Goal: Find specific page/section: Find specific page/section

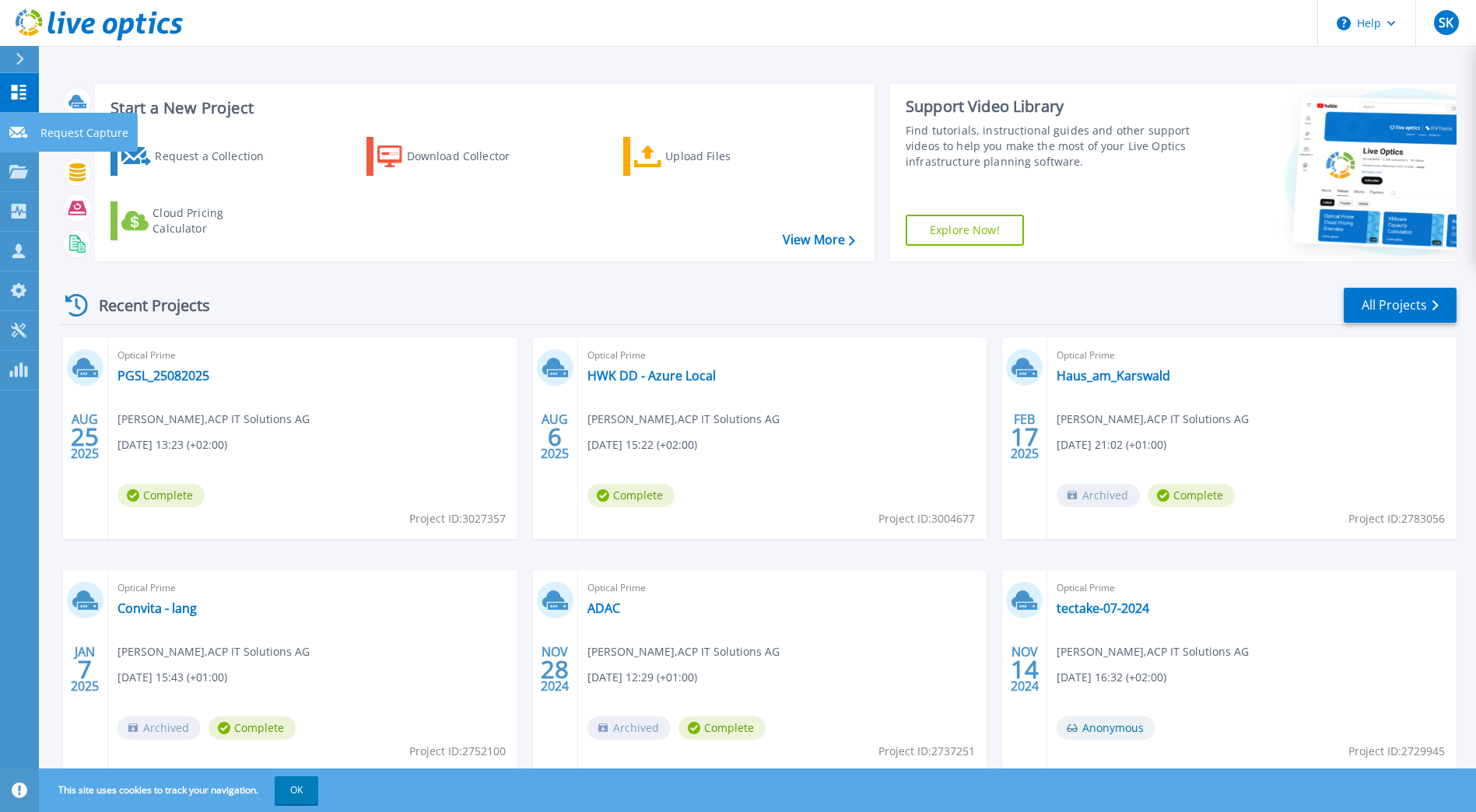
click at [21, 127] on icon at bounding box center [19, 133] width 19 height 12
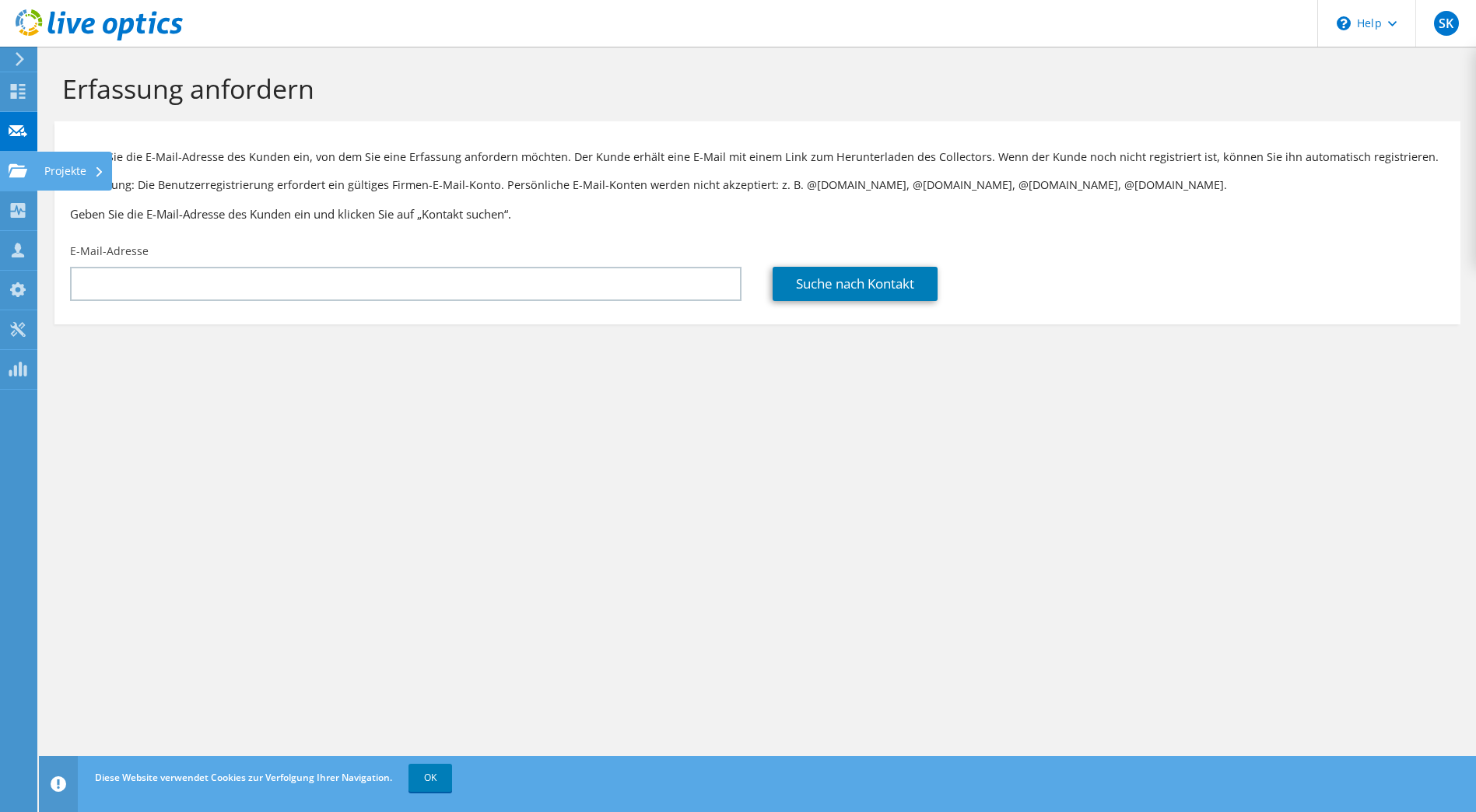
click at [12, 171] on use at bounding box center [18, 170] width 19 height 14
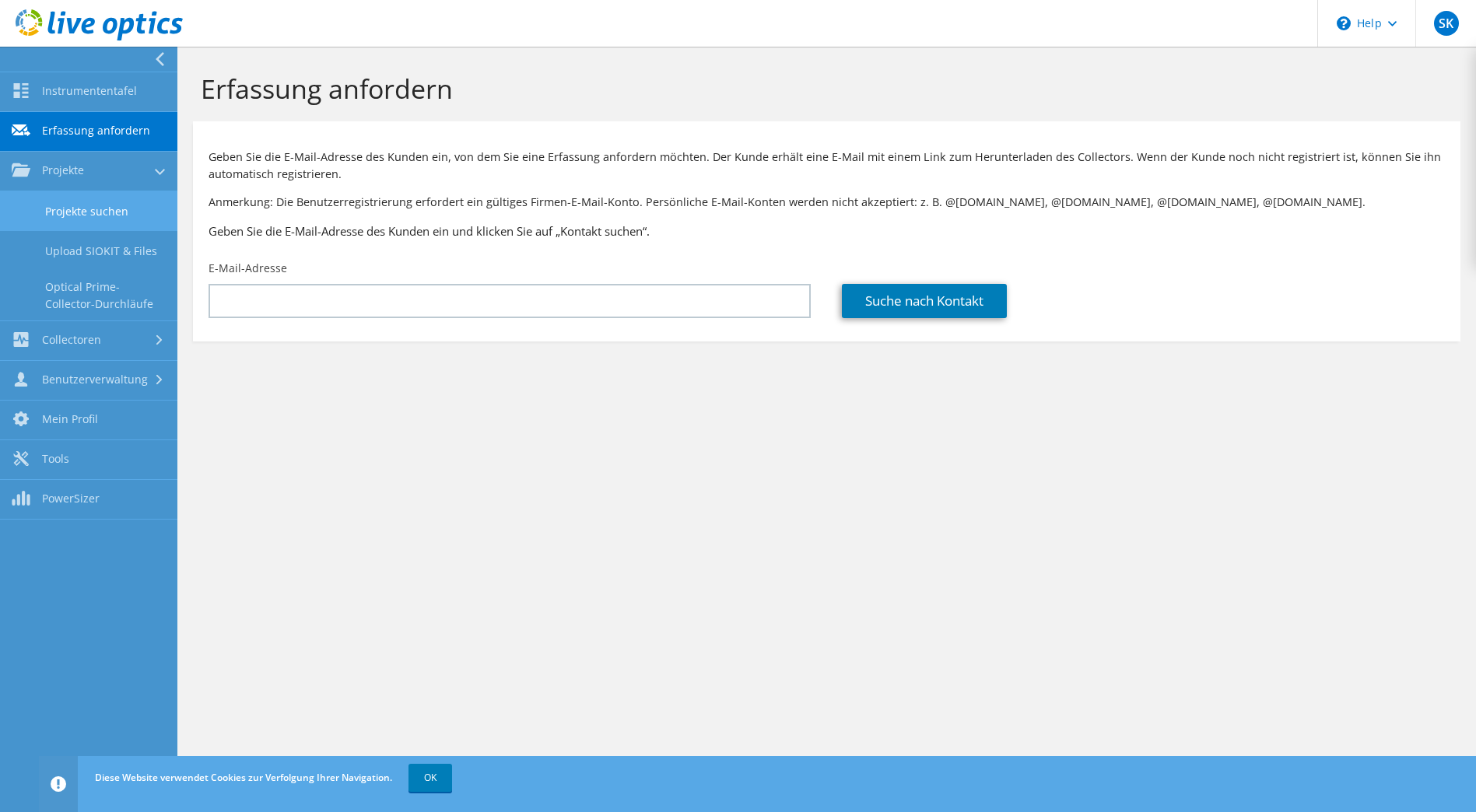
click at [105, 220] on link "Projekte suchen" at bounding box center [88, 211] width 177 height 40
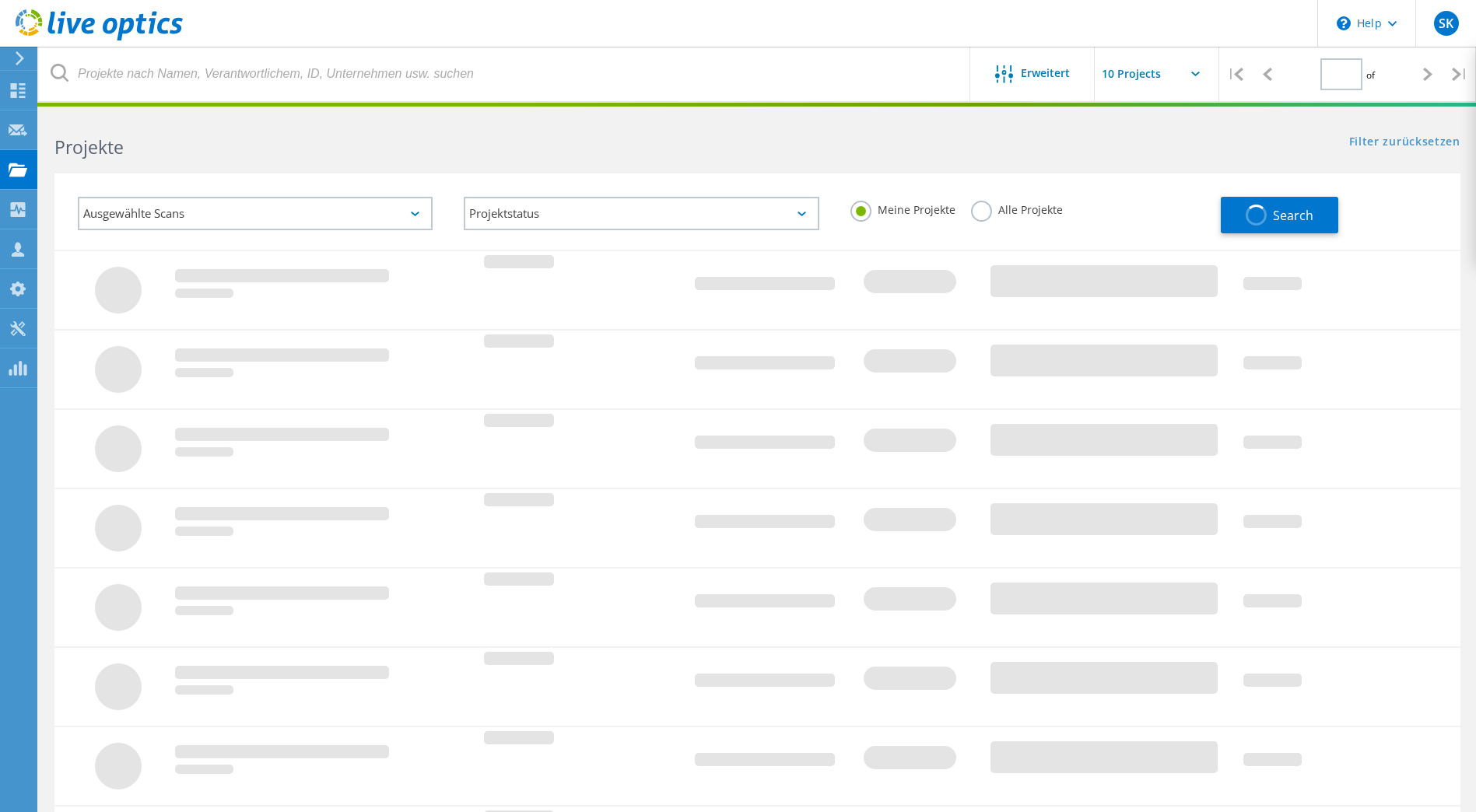
type input "1"
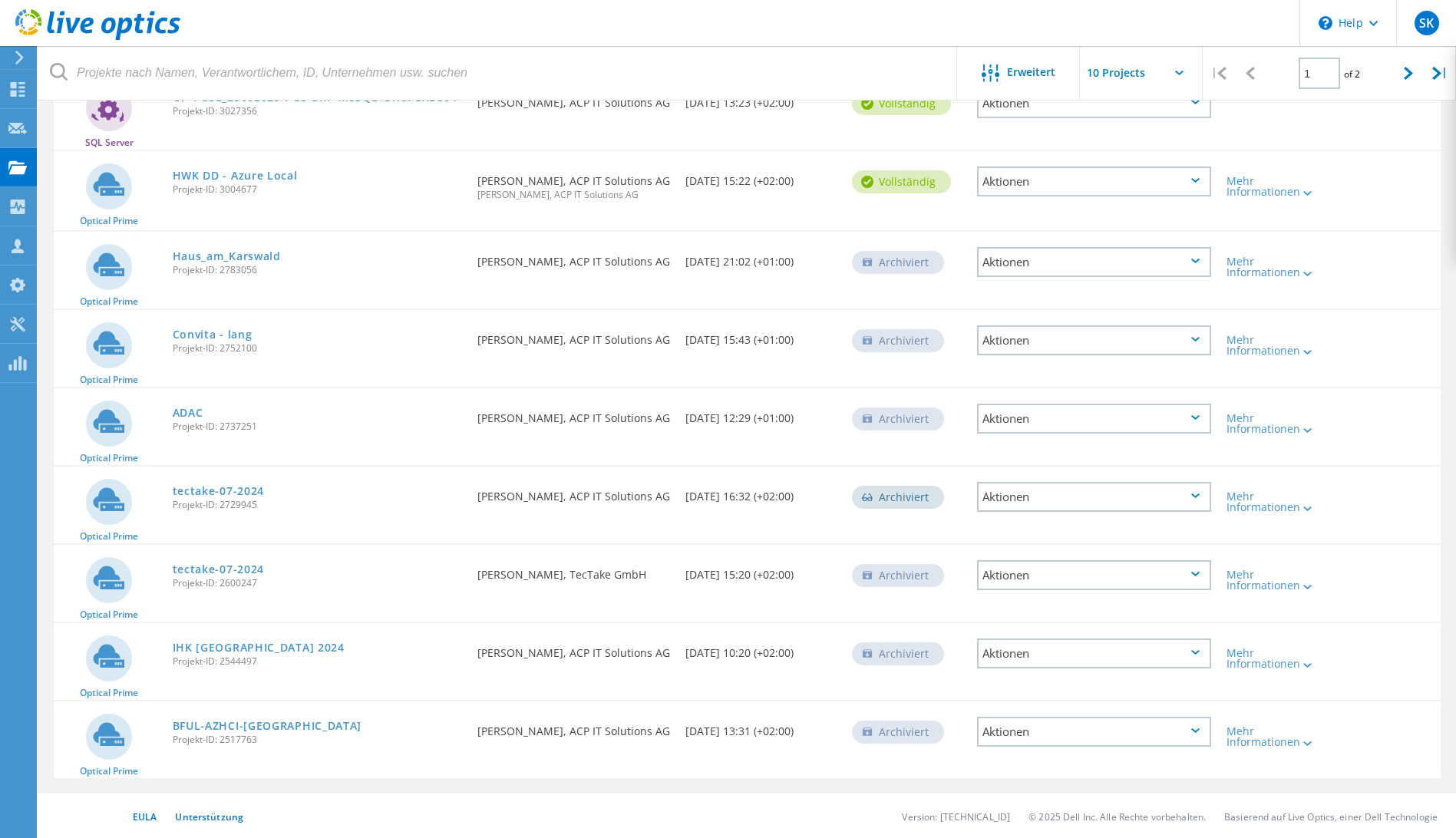
scroll to position [290, 0]
